Goal: Task Accomplishment & Management: Manage account settings

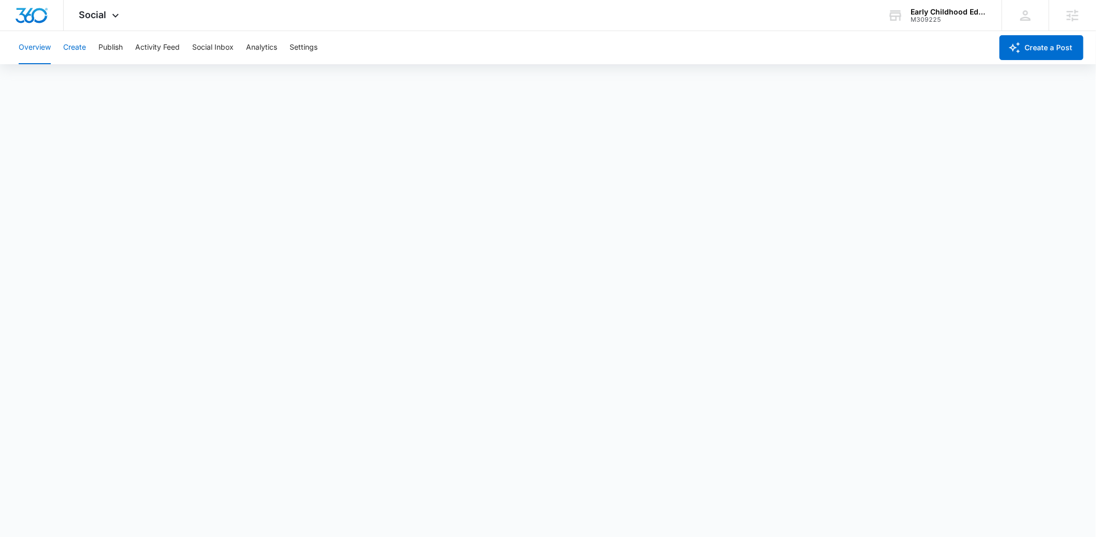
click at [72, 50] on button "Create" at bounding box center [74, 47] width 23 height 33
click at [96, 79] on button "Approvals" at bounding box center [101, 79] width 35 height 29
click at [933, 14] on div "Early Childhood Education Association of [US_STATE]" at bounding box center [949, 12] width 76 height 8
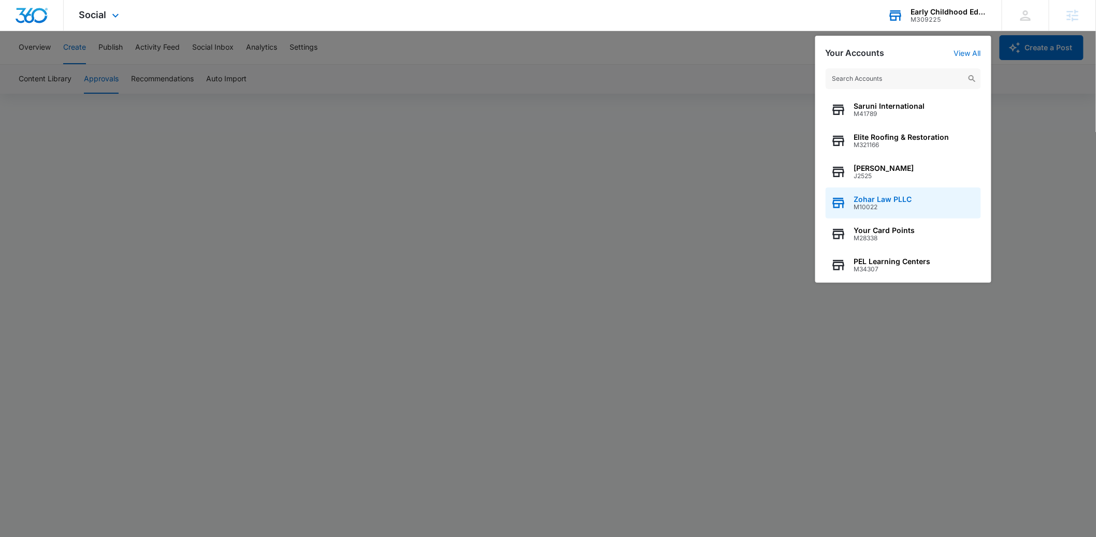
click at [889, 203] on span "Zohar Law PLLC" at bounding box center [883, 199] width 58 height 8
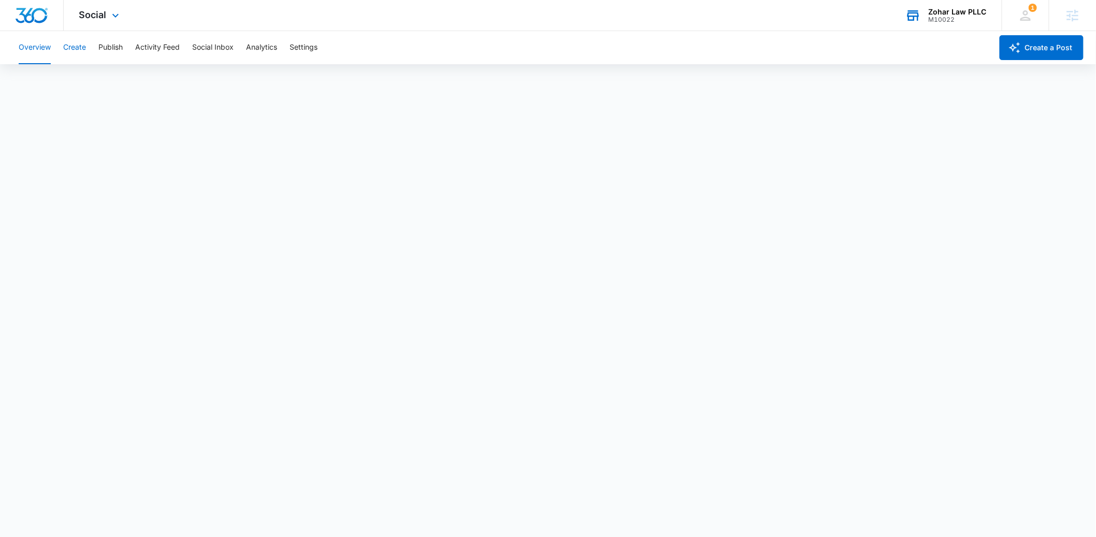
click at [79, 48] on button "Create" at bounding box center [74, 47] width 23 height 33
click at [99, 82] on button "Approvals" at bounding box center [101, 79] width 35 height 29
click at [89, 18] on span "Social" at bounding box center [92, 14] width 27 height 11
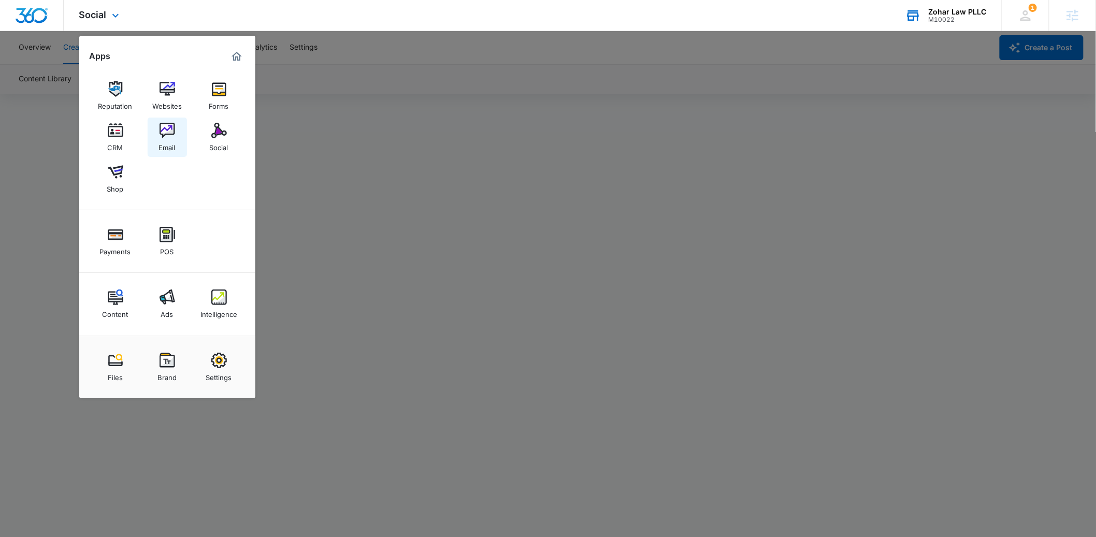
click at [167, 139] on div "Email" at bounding box center [167, 144] width 17 height 13
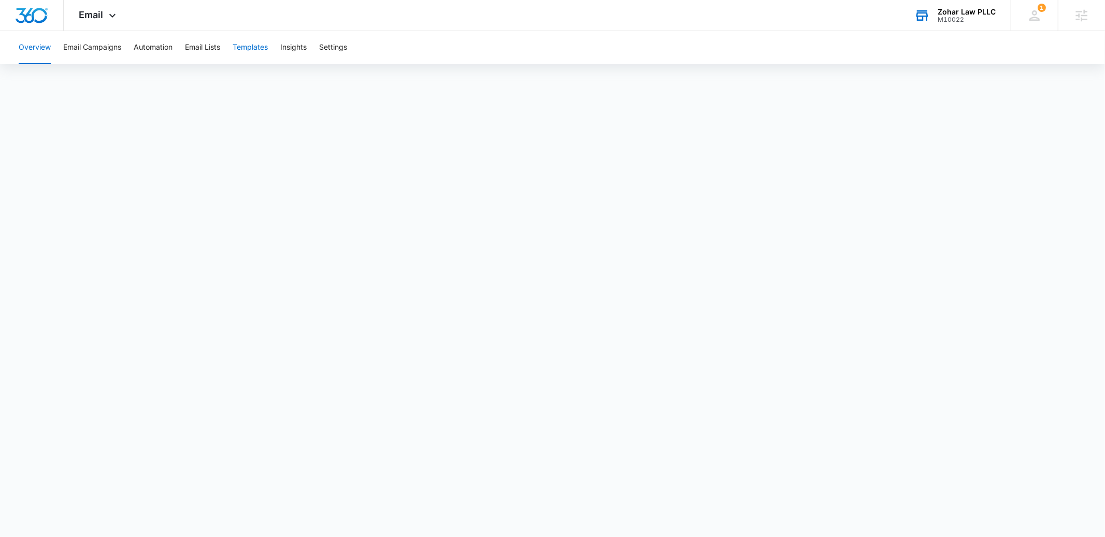
click at [250, 49] on button "Templates" at bounding box center [250, 47] width 35 height 33
click at [960, 8] on div "Zohar Law PLLC" at bounding box center [967, 12] width 58 height 8
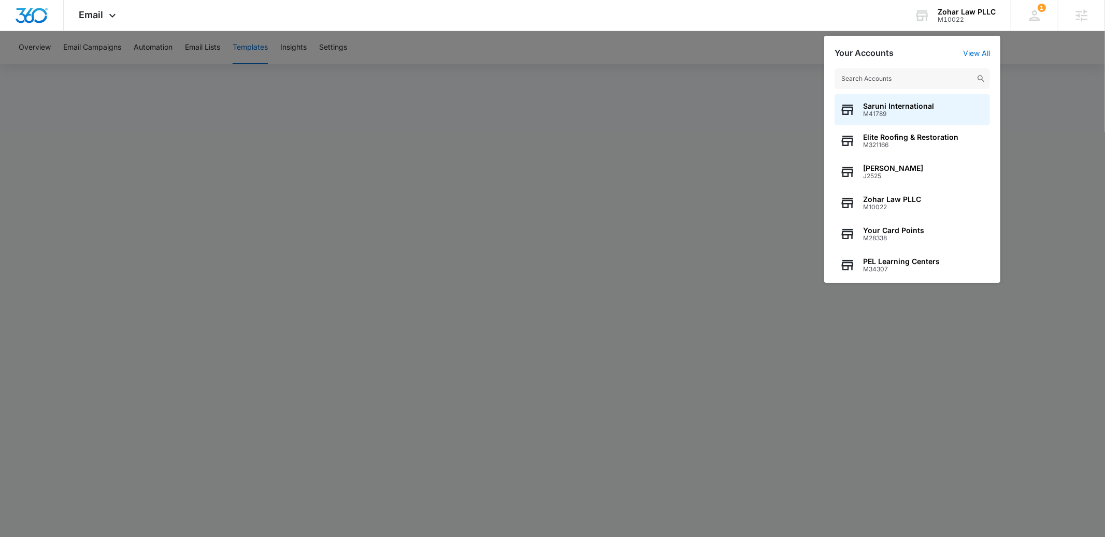
click at [881, 74] on input "text" at bounding box center [912, 78] width 155 height 21
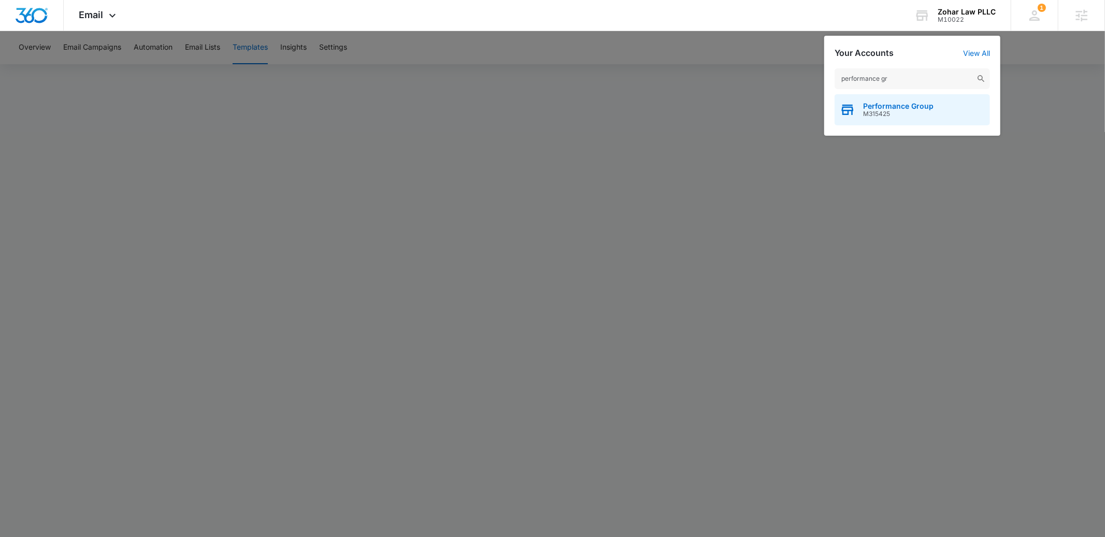
type input "performance gr"
click at [883, 109] on span "Performance Group" at bounding box center [898, 106] width 70 height 8
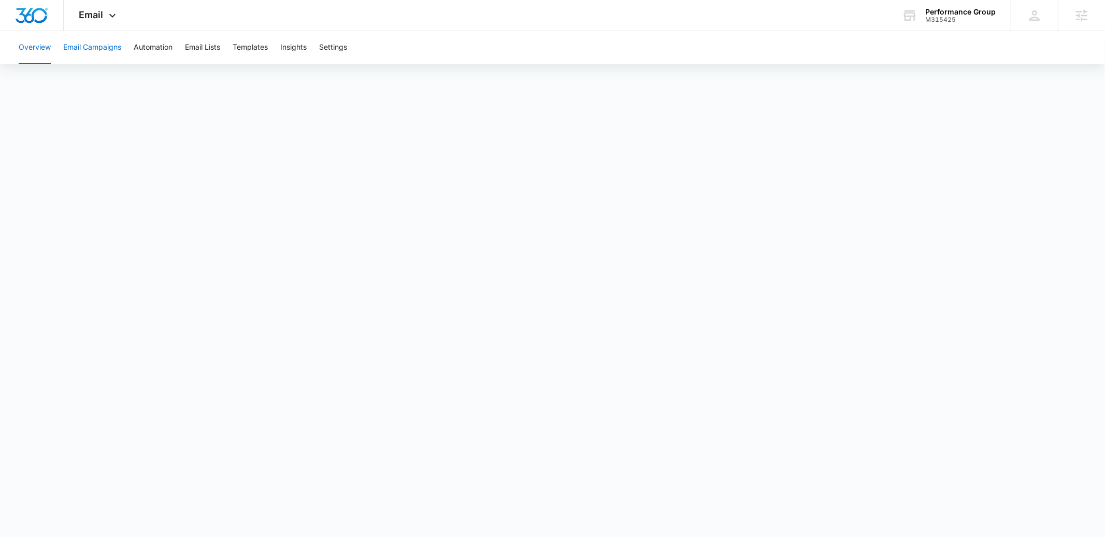
click at [103, 48] on button "Email Campaigns" at bounding box center [92, 47] width 58 height 33
click at [88, 16] on span "Email" at bounding box center [91, 14] width 24 height 11
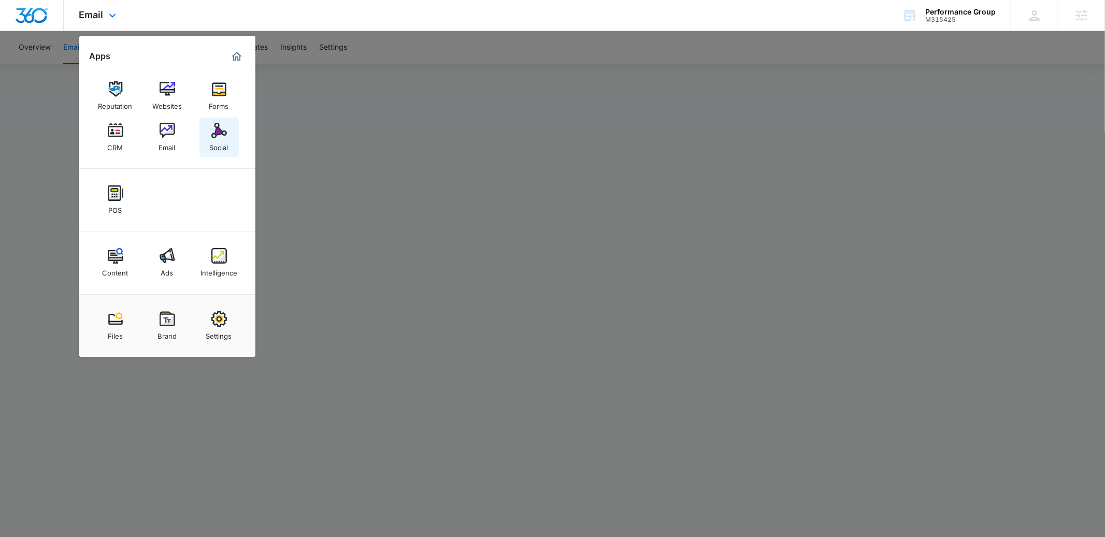
click at [217, 129] on img at bounding box center [219, 131] width 16 height 16
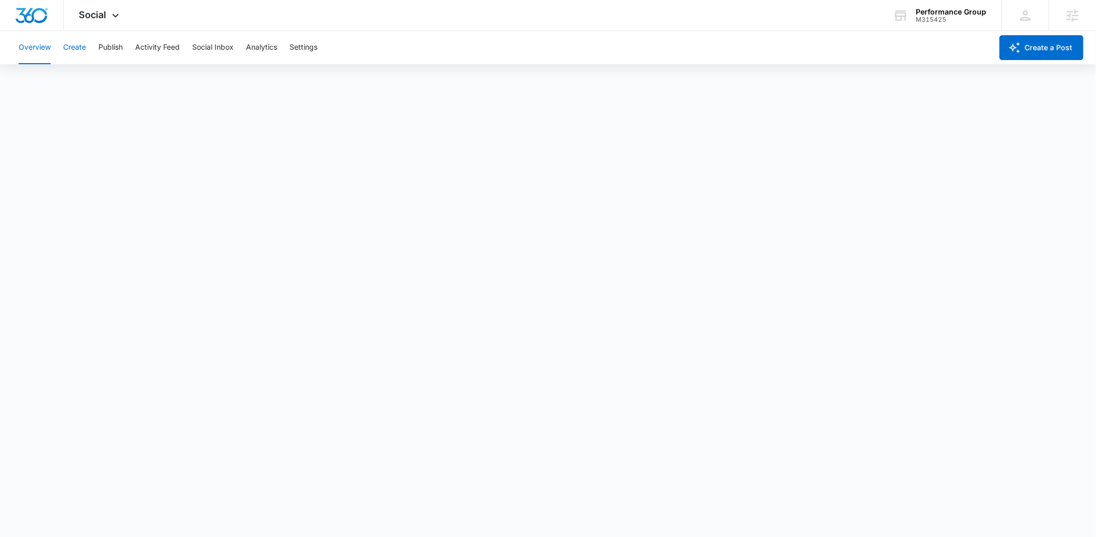
click at [78, 48] on button "Create" at bounding box center [74, 47] width 23 height 33
click at [98, 76] on button "Approvals" at bounding box center [101, 79] width 35 height 29
